Goal: Task Accomplishment & Management: Manage account settings

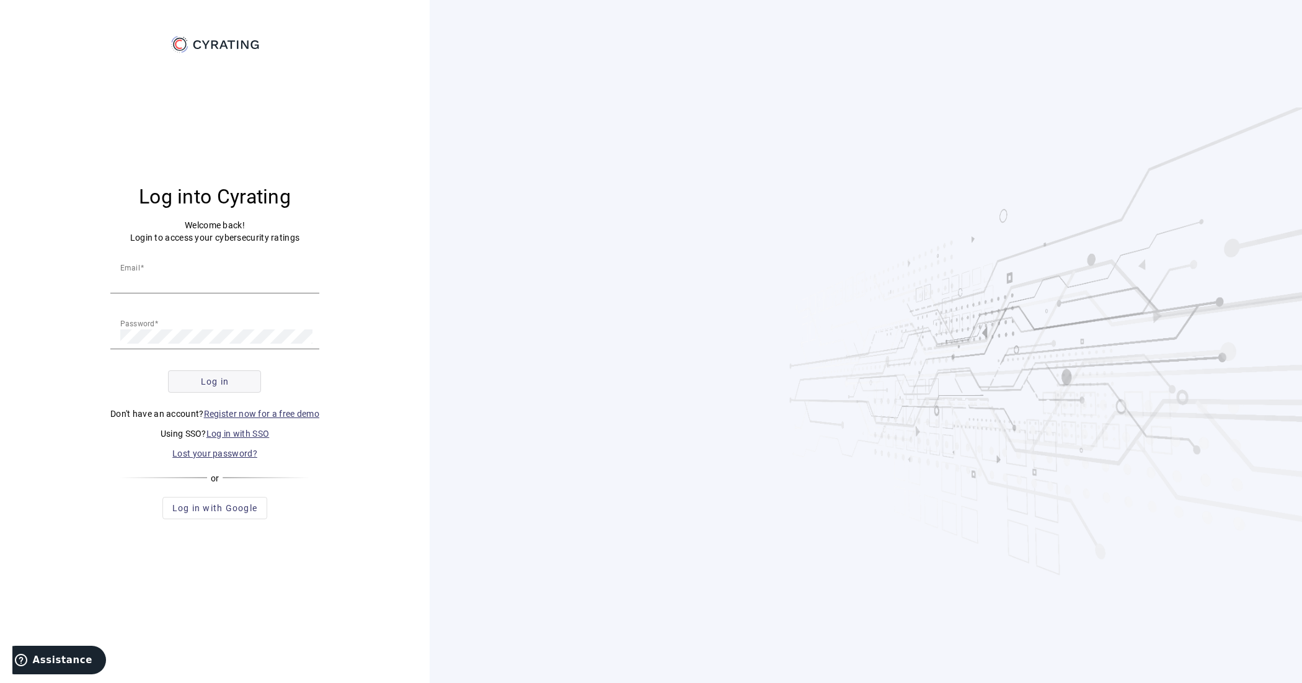
type input "[EMAIL_ADDRESS][DOMAIN_NAME]"
click at [240, 383] on span "submit" at bounding box center [215, 382] width 92 height 30
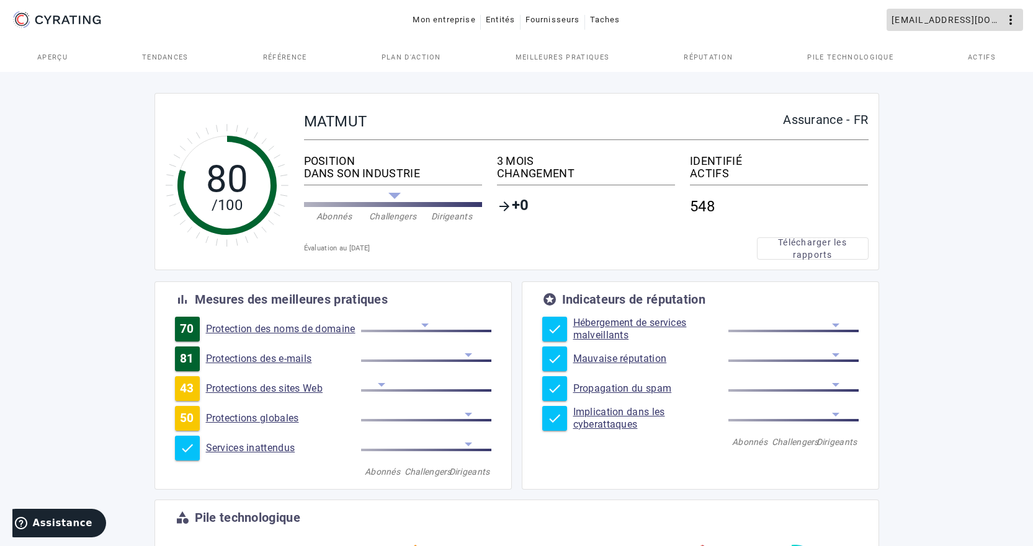
click at [991, 21] on font "[EMAIL_ADDRESS][DOMAIN_NAME]" at bounding box center [970, 20] width 159 height 10
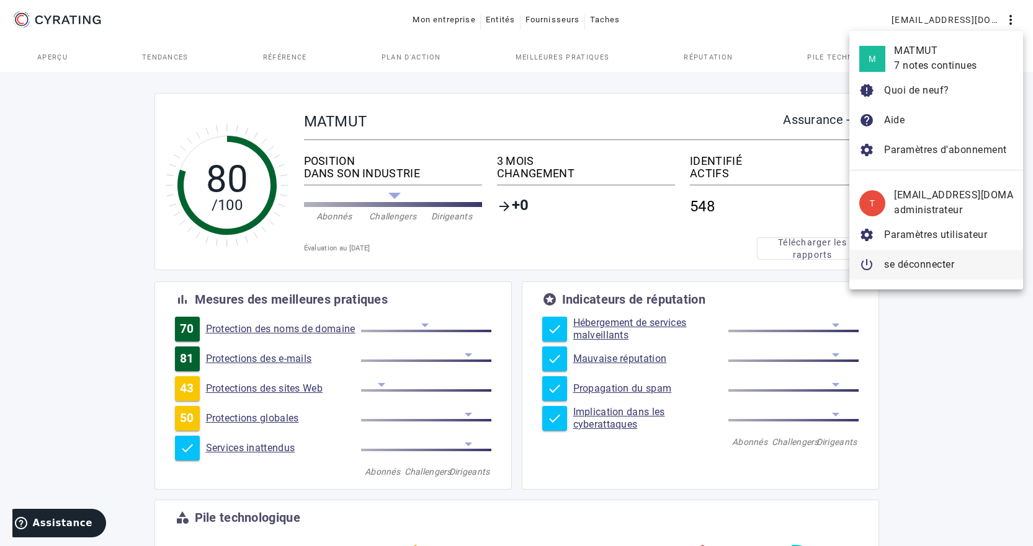
click at [921, 267] on font "se déconnecter" at bounding box center [919, 265] width 70 height 12
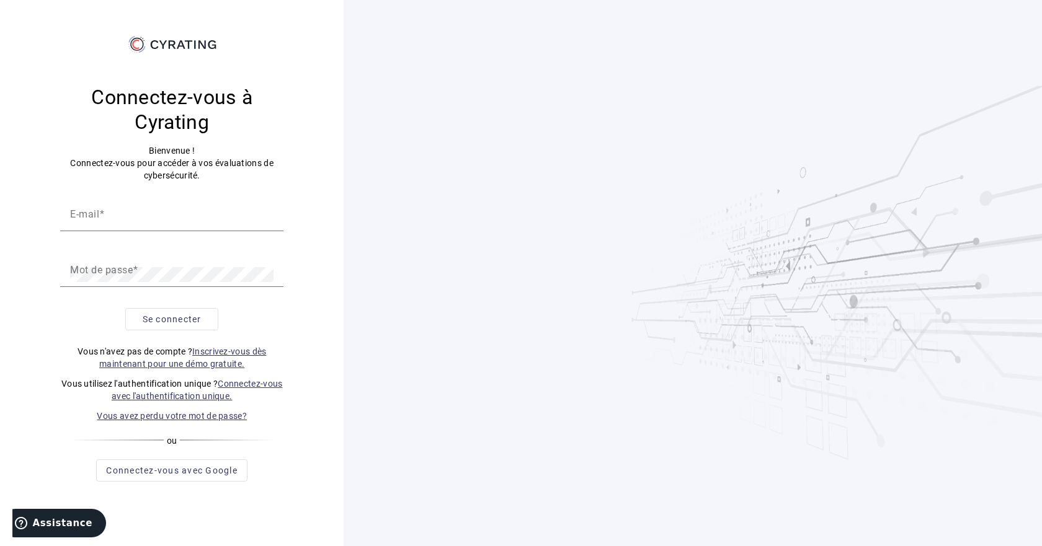
type input "[EMAIL_ADDRESS][DOMAIN_NAME]"
